Goal: Information Seeking & Learning: Learn about a topic

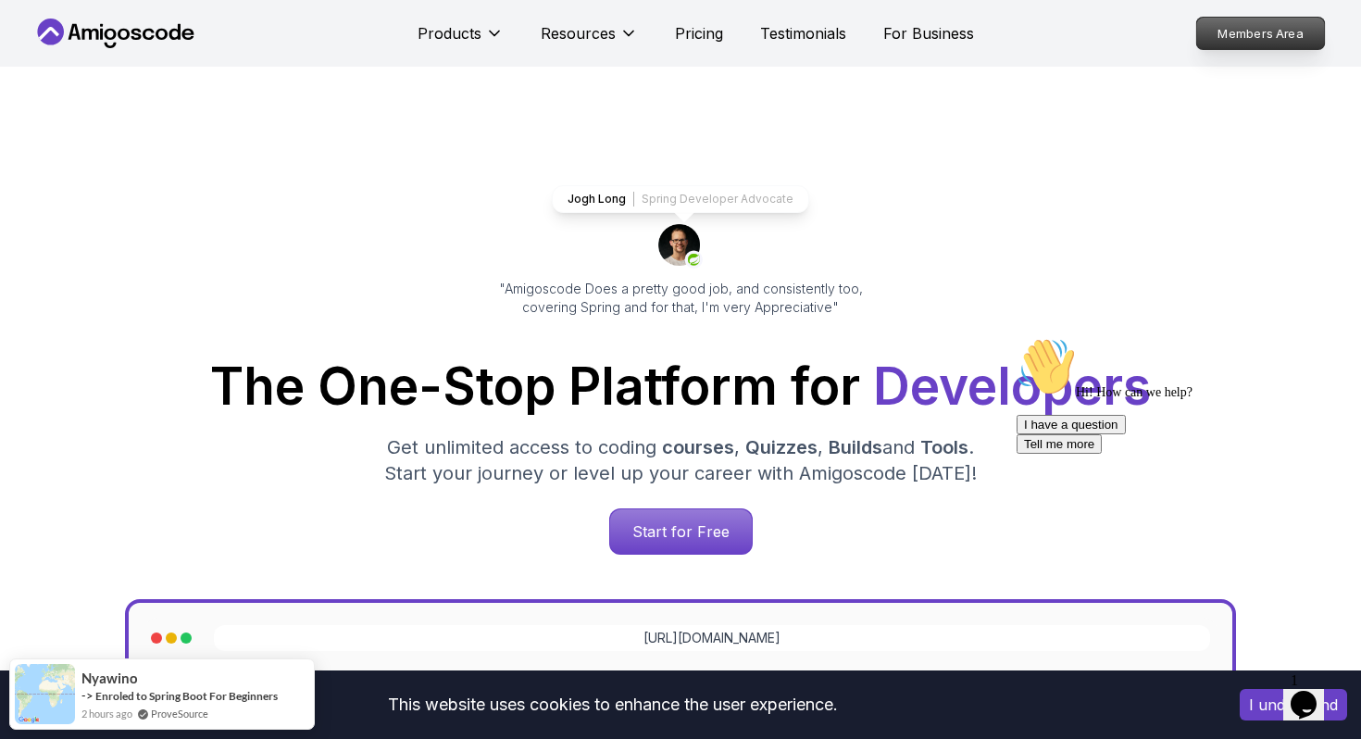
click at [1239, 20] on p "Members Area" at bounding box center [1261, 33] width 128 height 31
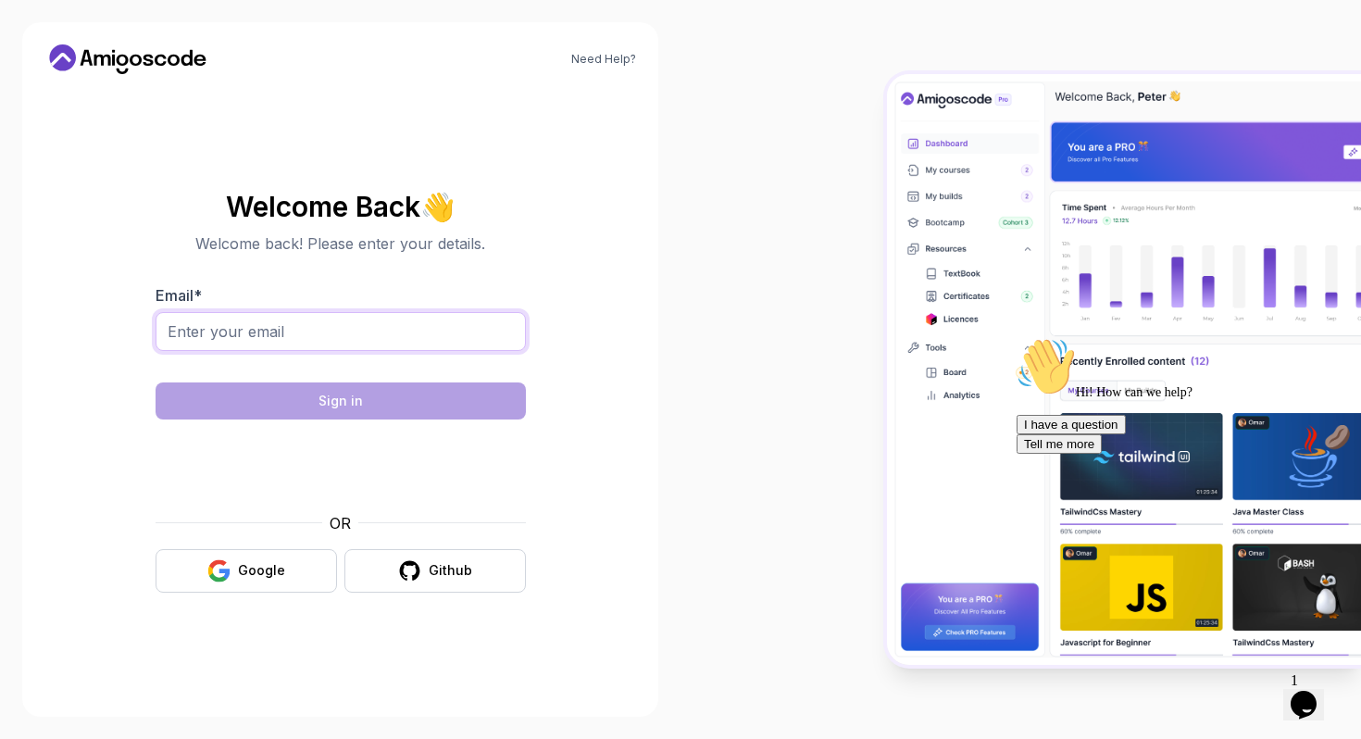
click at [321, 340] on input "Email *" at bounding box center [341, 331] width 370 height 39
type input "joseph.churchley@outlook.com"
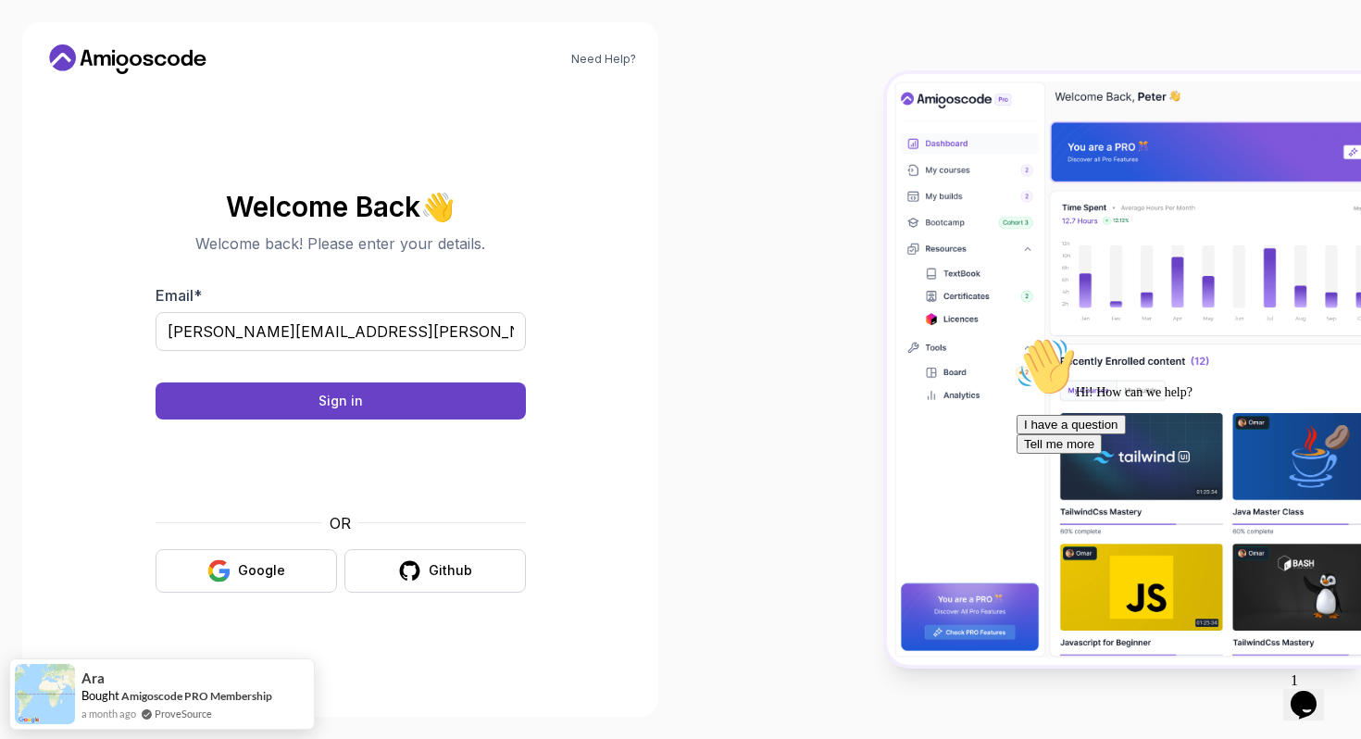
click at [950, 204] on body "Need Help? Welcome Back 👋 Welcome back! Please enter your details. Email * jose…" at bounding box center [680, 369] width 1361 height 739
click at [361, 395] on button "Sign in" at bounding box center [341, 400] width 370 height 37
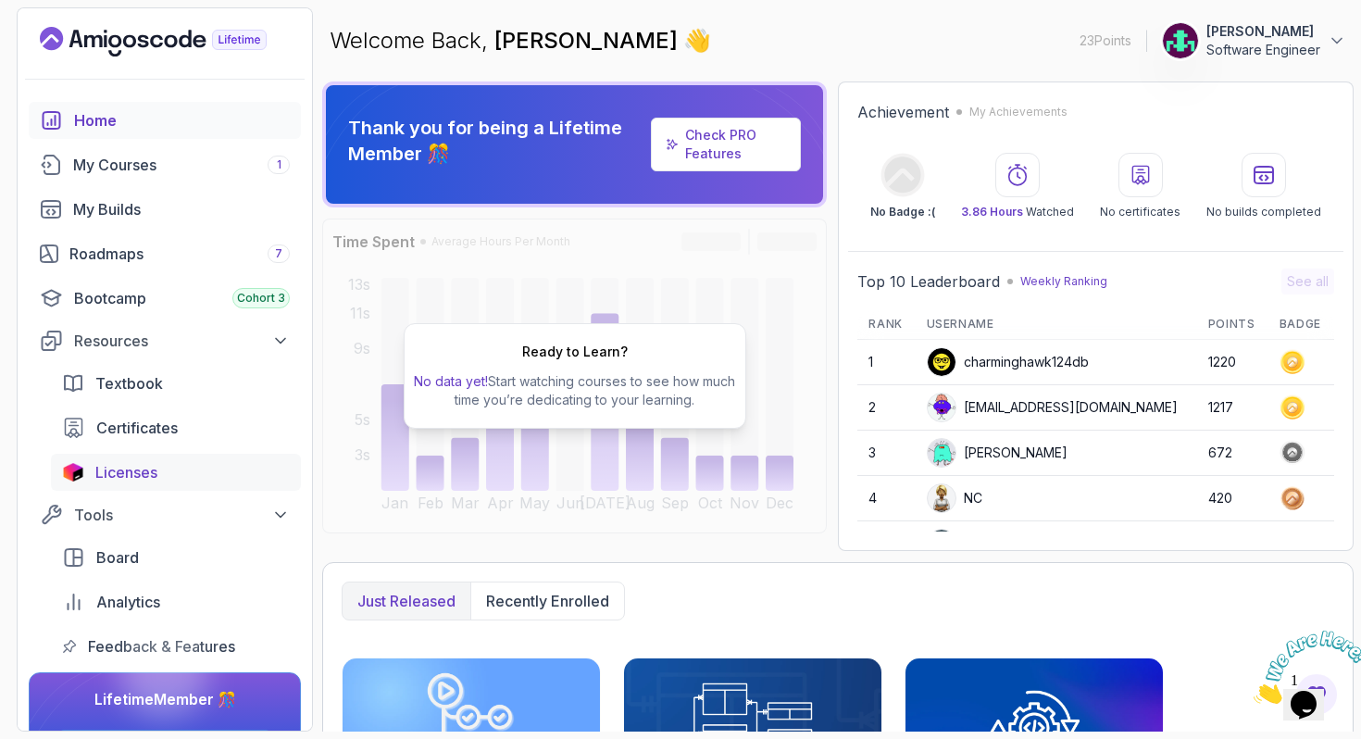
click at [179, 468] on div "Licenses" at bounding box center [192, 472] width 194 height 22
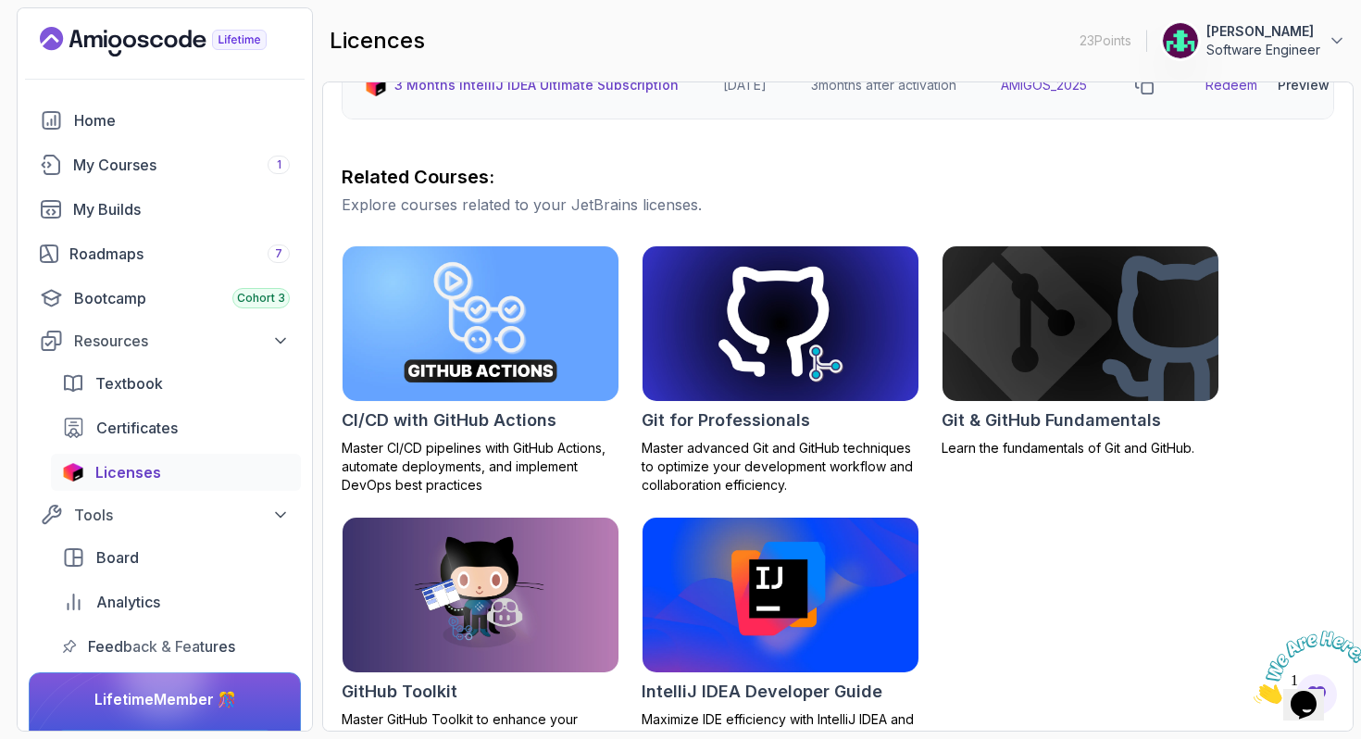
scroll to position [473, 0]
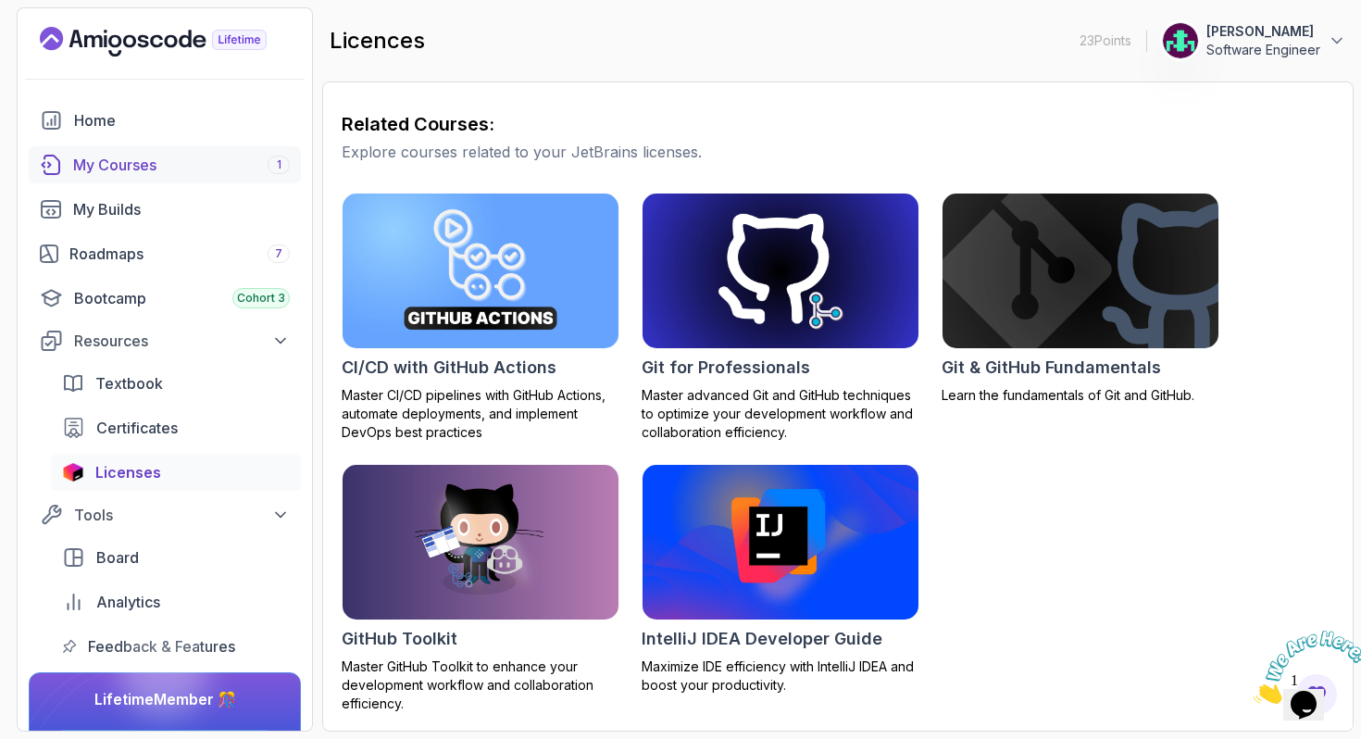
click at [138, 159] on div "My Courses 1" at bounding box center [181, 165] width 217 height 22
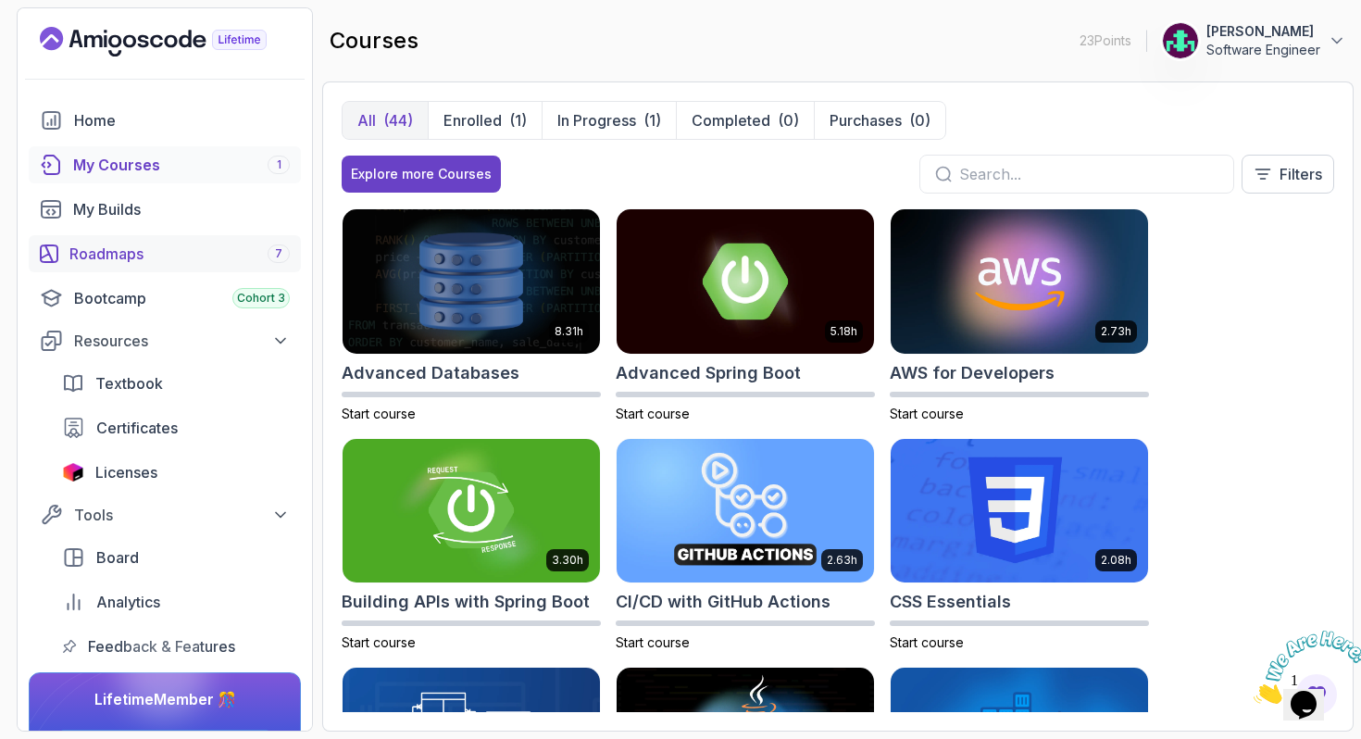
click at [160, 248] on div "Roadmaps 7" at bounding box center [179, 254] width 220 height 22
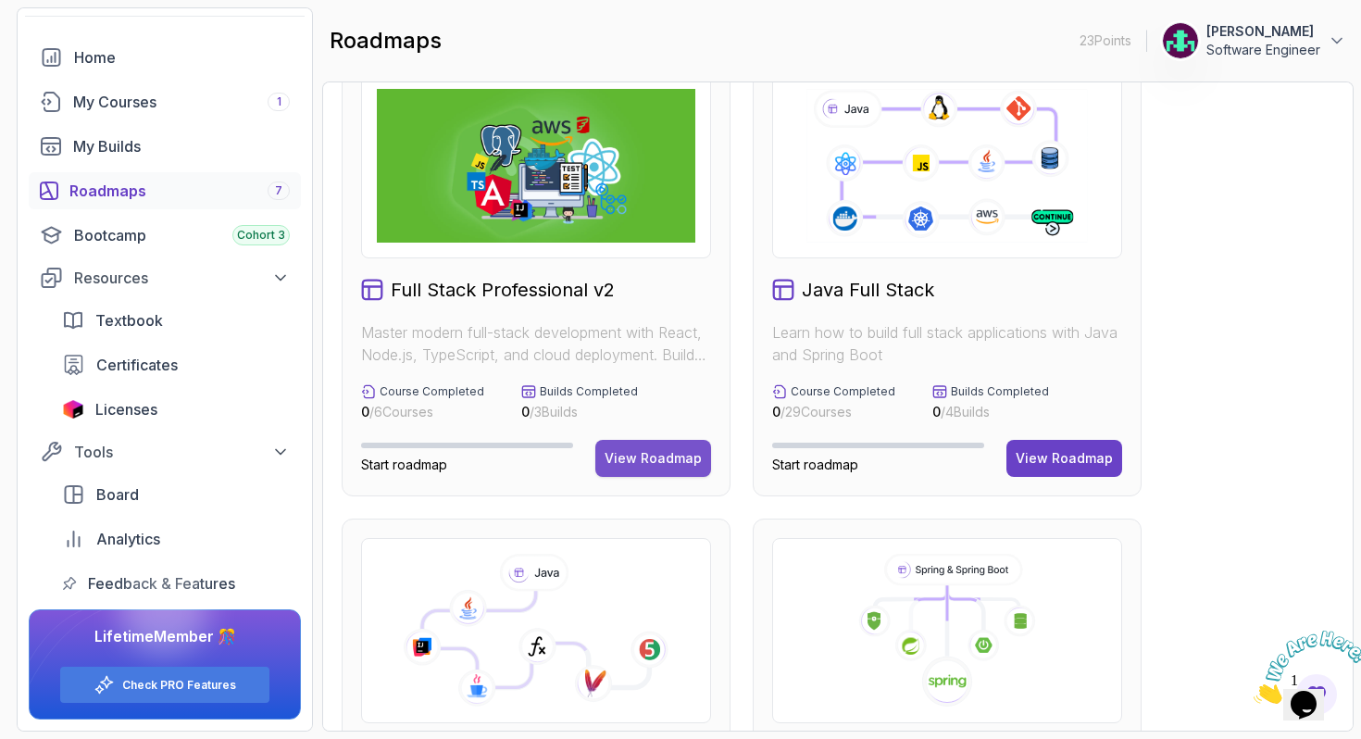
scroll to position [248, 0]
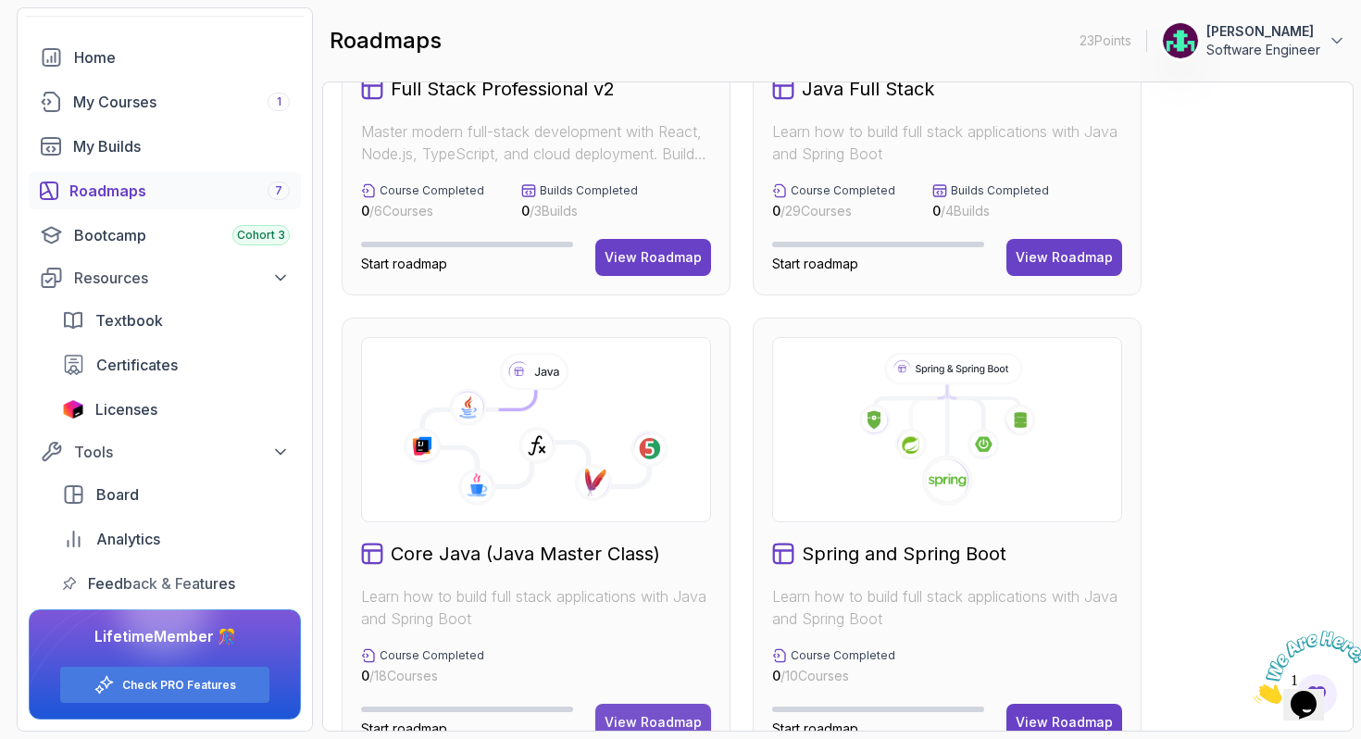
click at [664, 711] on button "View Roadmap" at bounding box center [653, 722] width 116 height 37
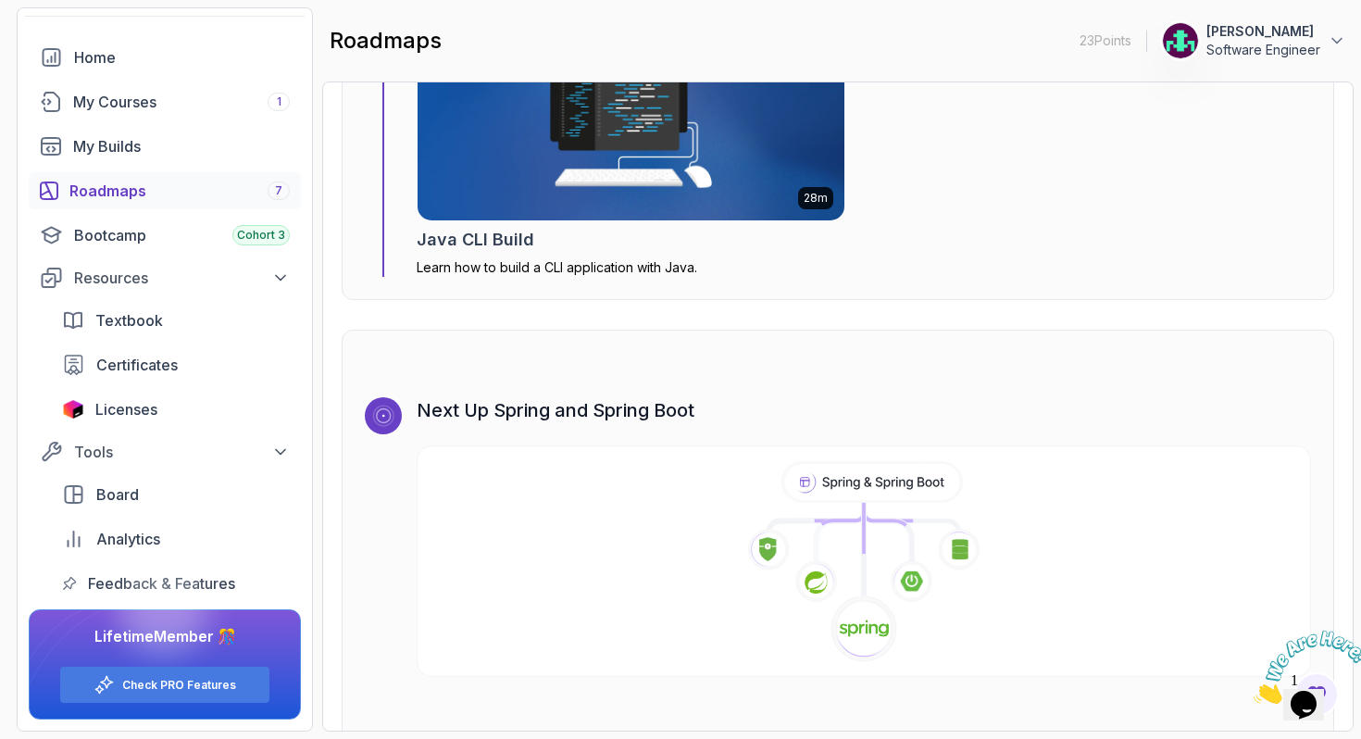
scroll to position [11611, 0]
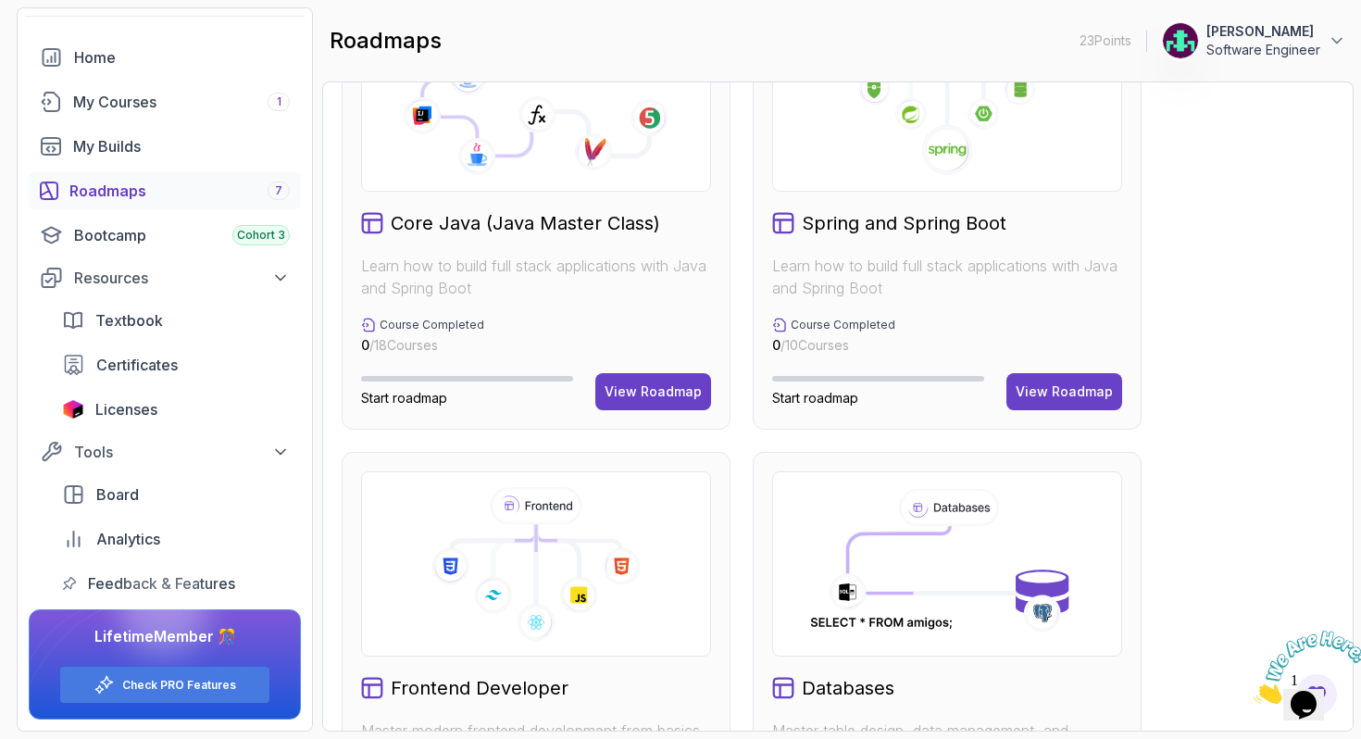
scroll to position [584, 0]
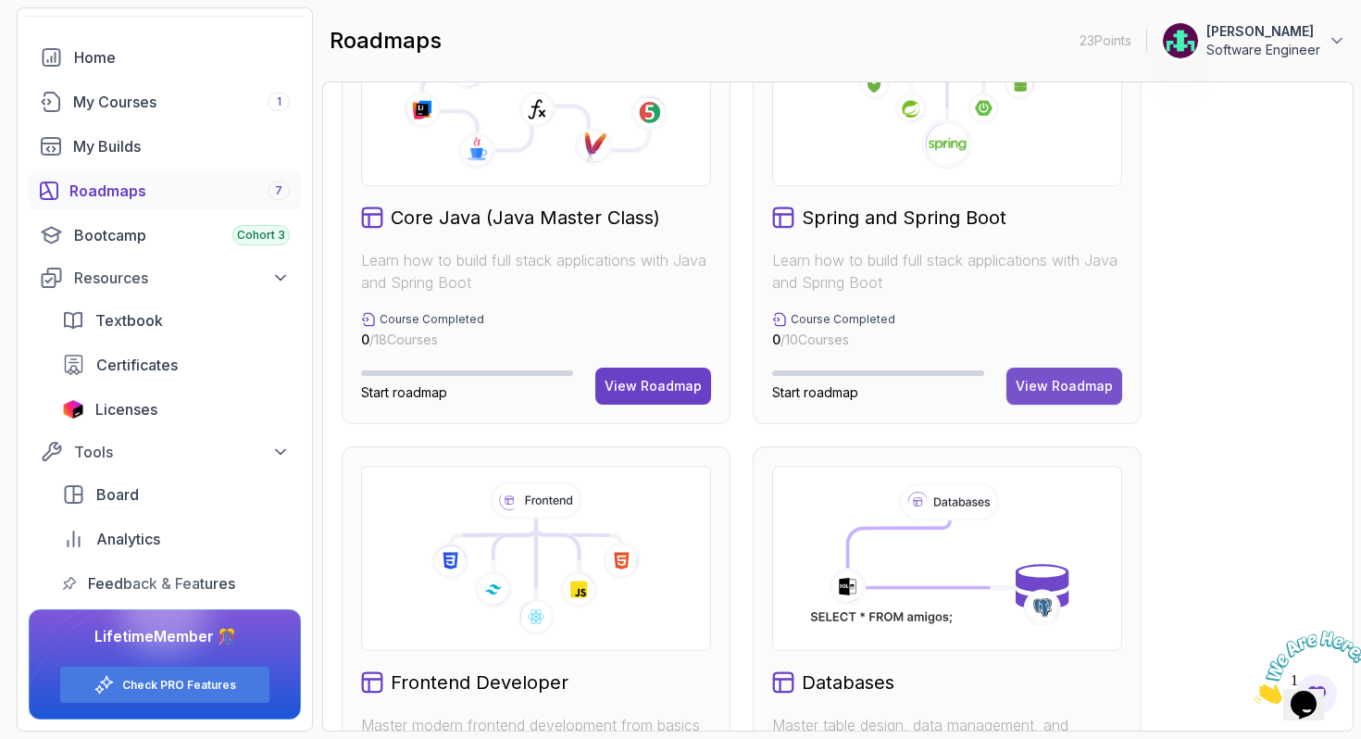
click at [1056, 391] on div "View Roadmap" at bounding box center [1064, 386] width 97 height 19
click at [123, 107] on div "My Courses 1" at bounding box center [181, 102] width 217 height 22
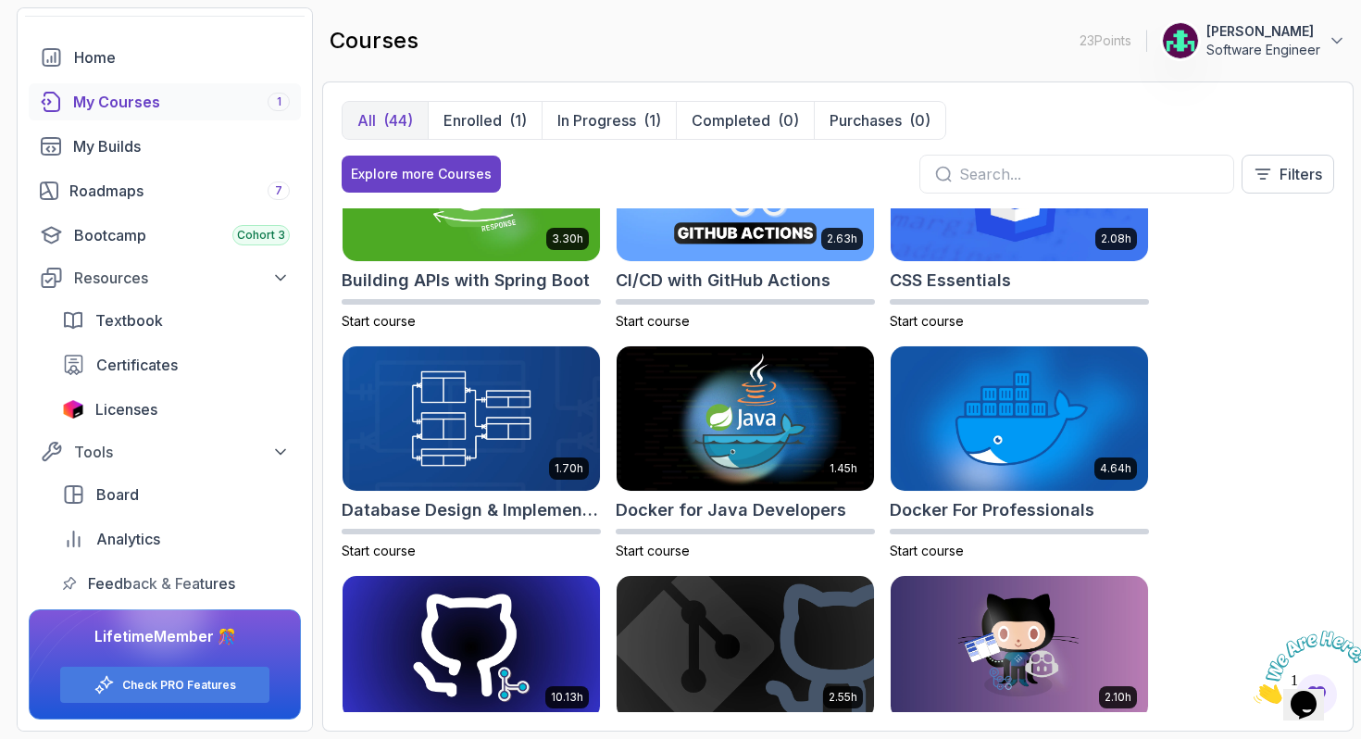
scroll to position [329, 0]
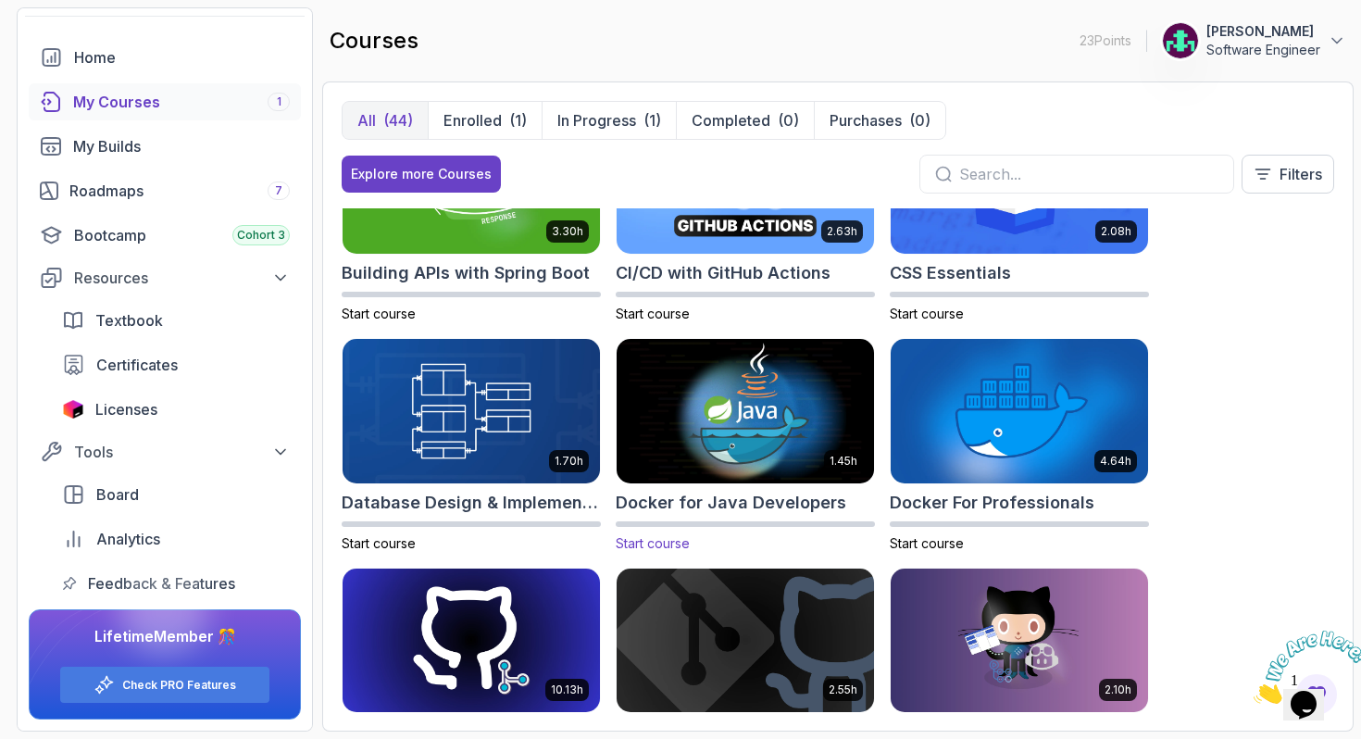
click at [769, 429] on img at bounding box center [745, 410] width 270 height 151
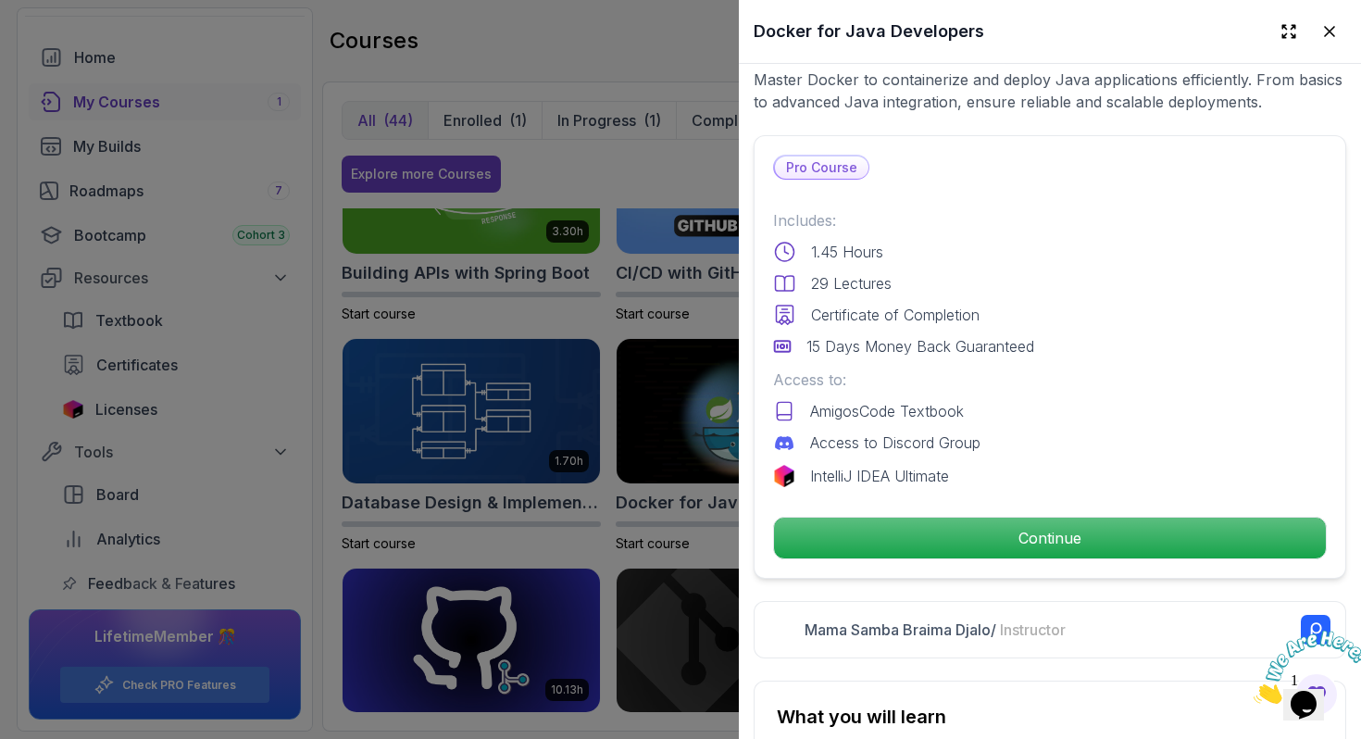
scroll to position [519, 0]
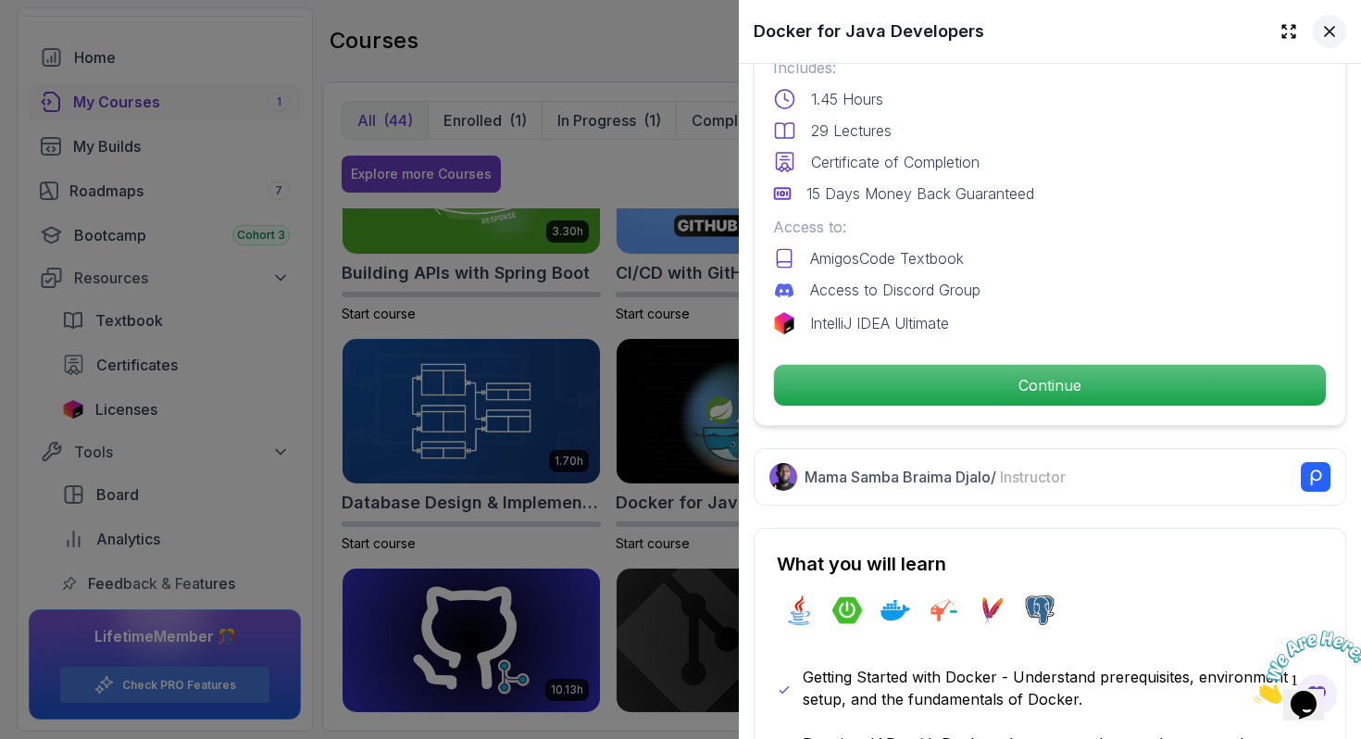
click at [1332, 32] on icon at bounding box center [1329, 31] width 19 height 19
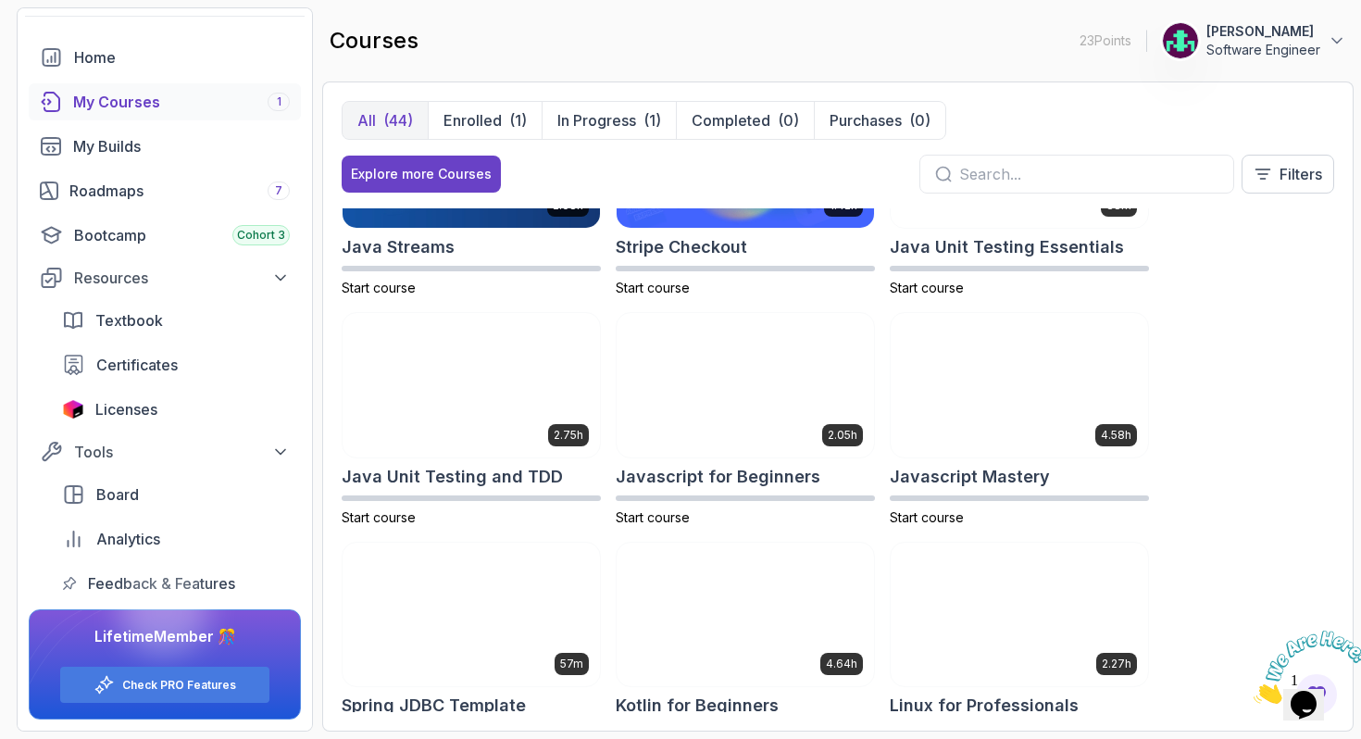
scroll to position [1731, 0]
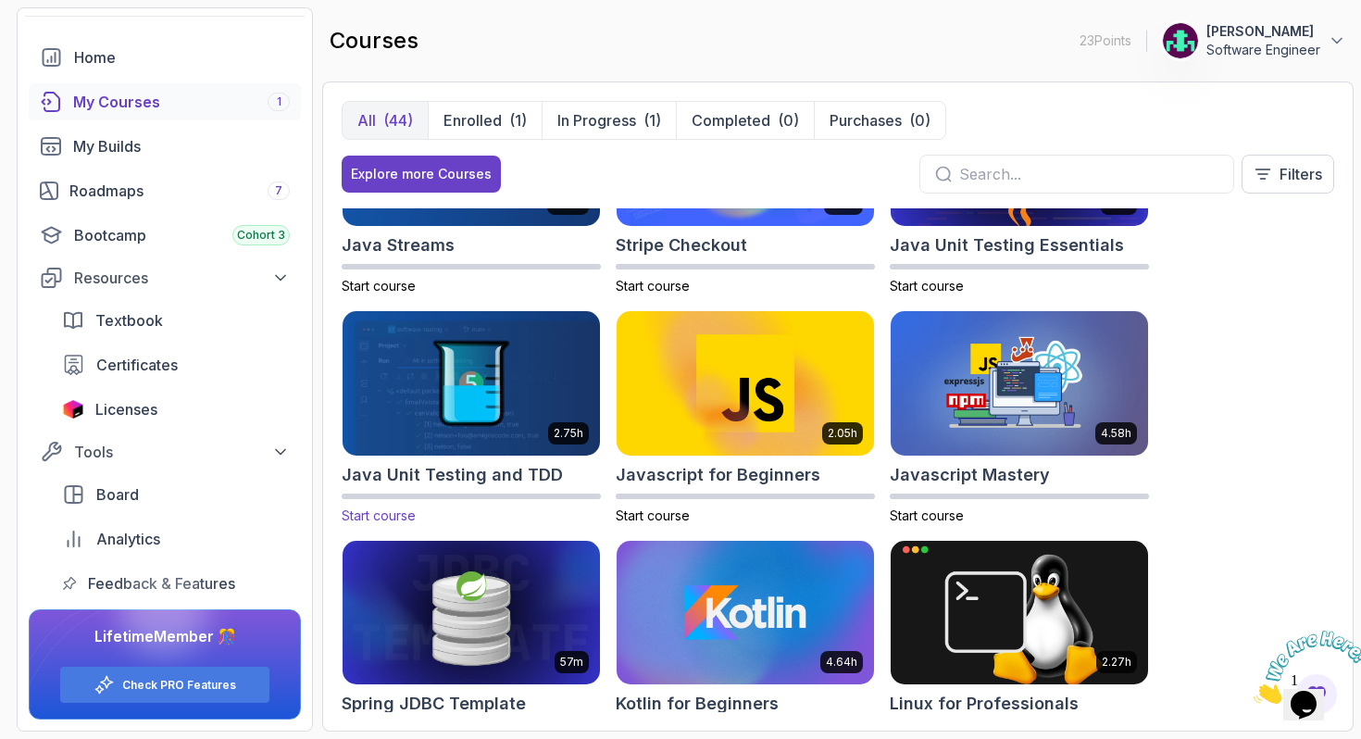
click at [415, 326] on img at bounding box center [471, 382] width 270 height 151
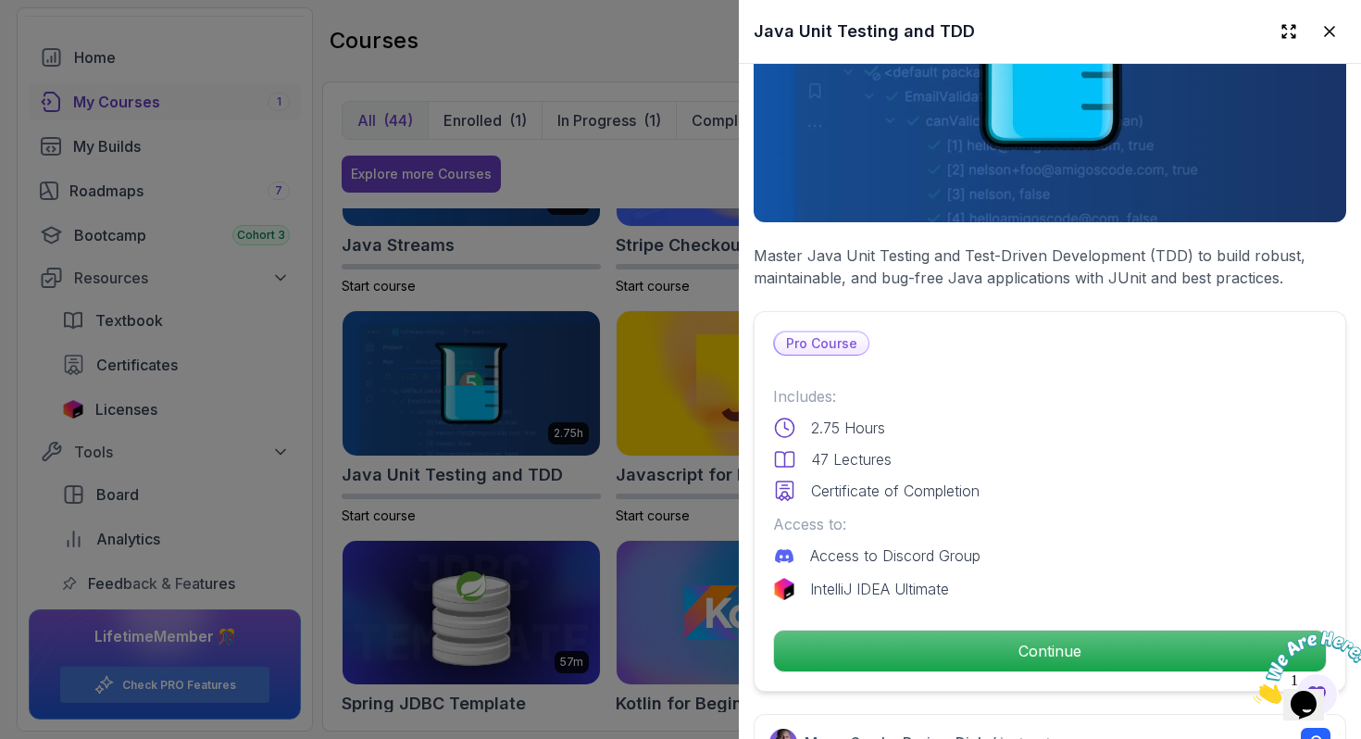
scroll to position [191, 0]
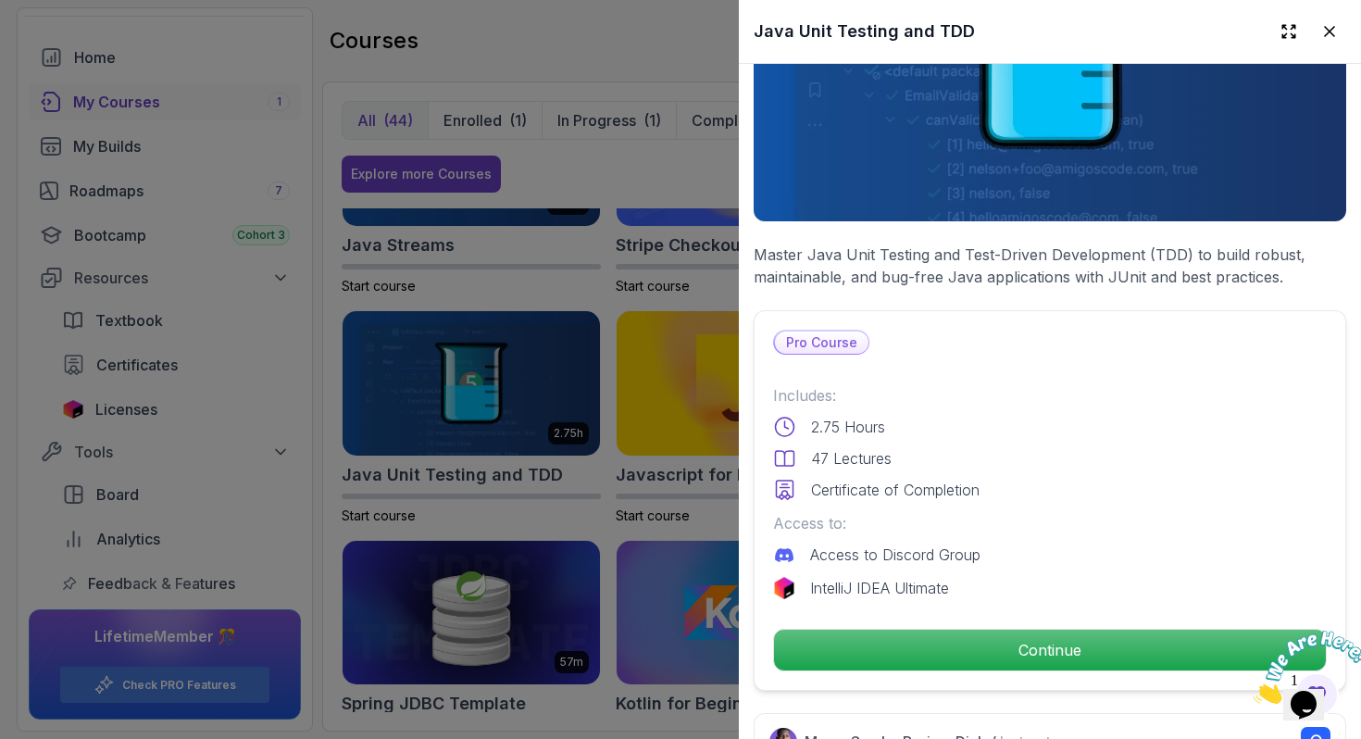
click at [322, 432] on div at bounding box center [680, 369] width 1361 height 739
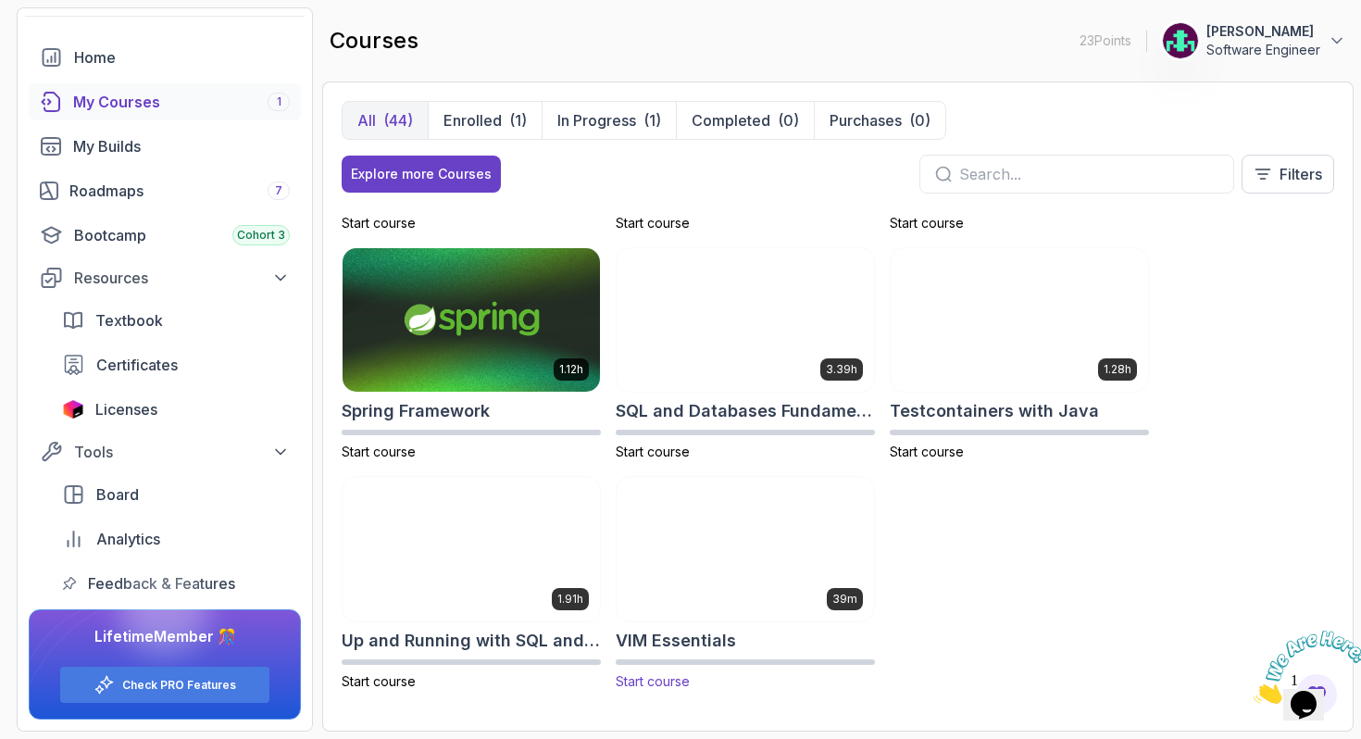
scroll to position [2941, 0]
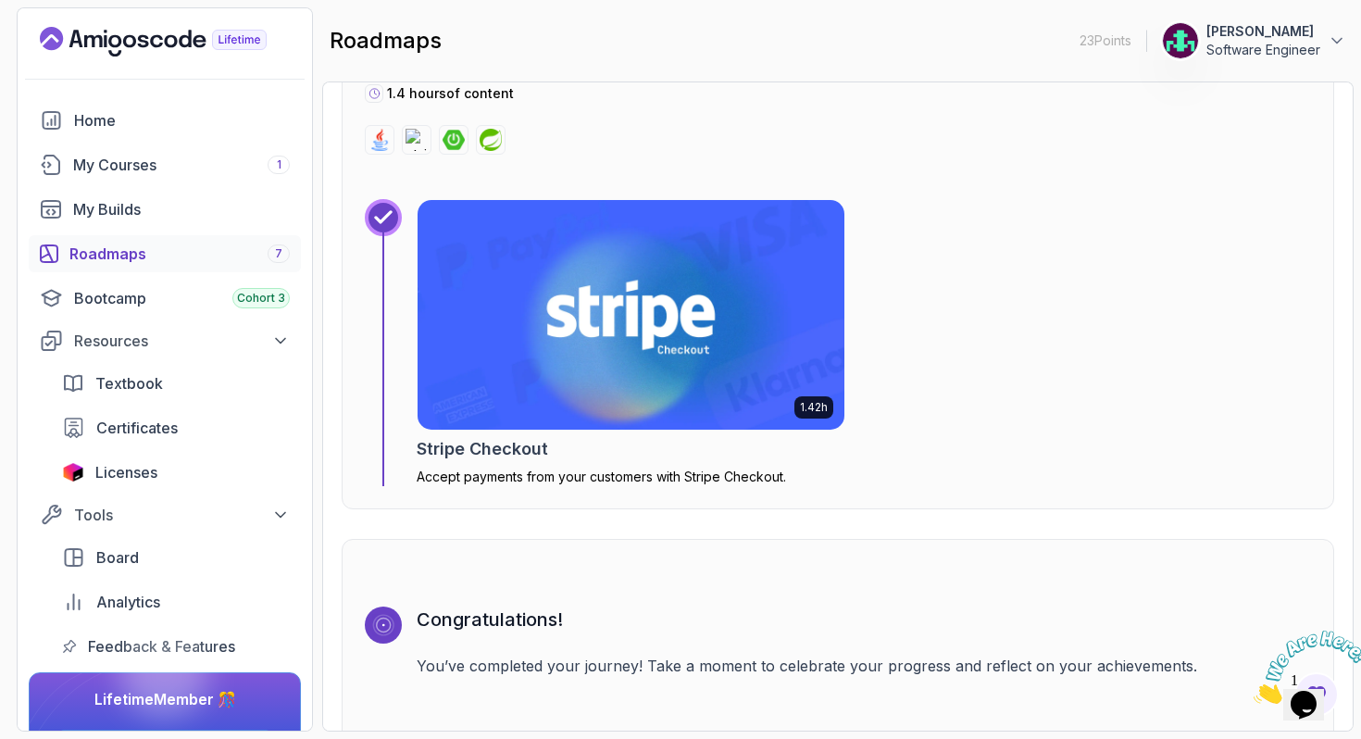
scroll to position [6237, 0]
